Goal: Navigation & Orientation: Find specific page/section

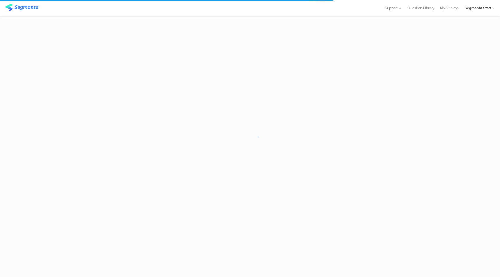
click at [477, 11] on div "Segmanta Staff" at bounding box center [478, 8] width 26 height 6
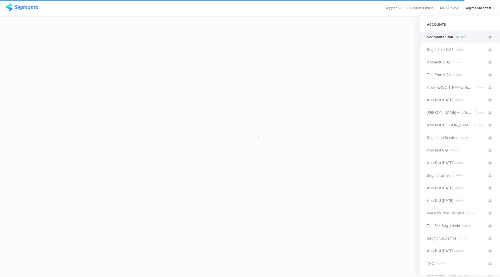
scroll to position [1, 0]
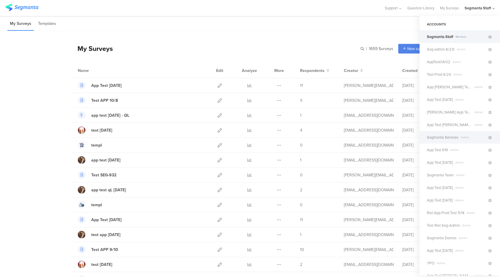
click at [447, 139] on span "Segmanta Services" at bounding box center [443, 138] width 32 height 6
